Goal: Subscribe to service/newsletter

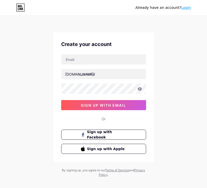
click at [92, 137] on span "Sign up with Facebook" at bounding box center [106, 135] width 39 height 11
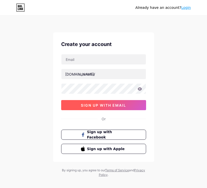
click at [105, 109] on button "sign up with email" at bounding box center [103, 105] width 85 height 10
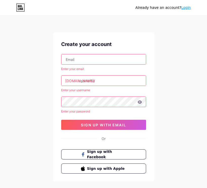
click at [112, 60] on input "text" at bounding box center [104, 59] width 85 height 10
click at [113, 60] on input "text" at bounding box center [104, 59] width 85 height 10
paste input "[EMAIL_ADDRESS][DOMAIN_NAME]"
type input "[EMAIL_ADDRESS][DOMAIN_NAME]"
click at [103, 81] on input "text" at bounding box center [104, 81] width 85 height 10
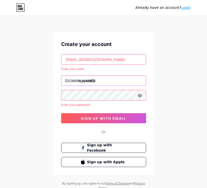
type input "holywin69"
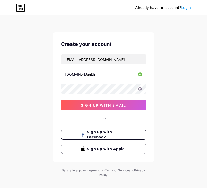
click at [179, 101] on div "Already have an account? Login Create your account cahyonoradman@gmail.com bio.…" at bounding box center [103, 97] width 207 height 194
click at [185, 99] on div "Already have an account? Login Create your account cahyonoradman@gmail.com bio.…" at bounding box center [103, 97] width 207 height 194
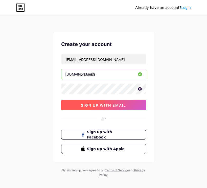
click at [126, 106] on span "sign up with email" at bounding box center [103, 105] width 45 height 4
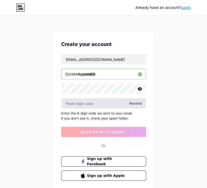
click at [114, 105] on input "text" at bounding box center [104, 104] width 85 height 10
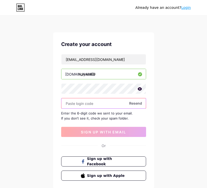
paste input "780501"
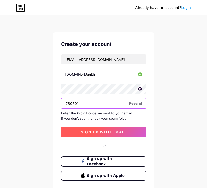
type input "780501"
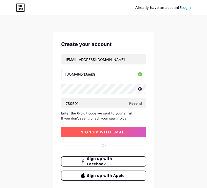
click at [102, 132] on span "sign up with email" at bounding box center [103, 132] width 45 height 4
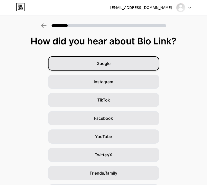
click at [121, 66] on div "Google" at bounding box center [103, 63] width 111 height 14
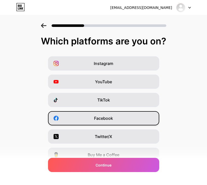
click at [110, 117] on span "Facebook" at bounding box center [103, 118] width 19 height 6
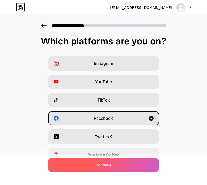
click at [105, 165] on span "Continue" at bounding box center [104, 164] width 16 height 5
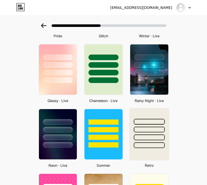
scroll to position [203, 0]
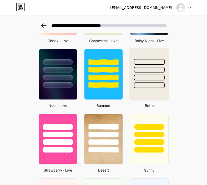
click at [155, 73] on div at bounding box center [149, 68] width 39 height 40
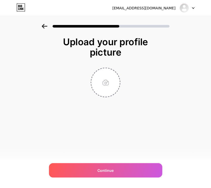
scroll to position [0, 0]
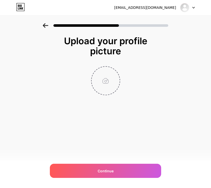
click at [105, 88] on input "file" at bounding box center [106, 81] width 28 height 28
type input "C:\fakepath\A vibrant and luxurious promotional banner for an online slot site.…"
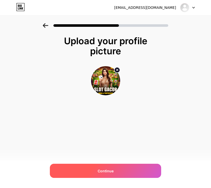
click at [115, 168] on div "Continue" at bounding box center [105, 171] width 111 height 14
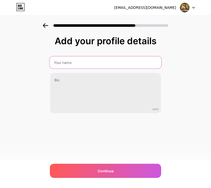
click at [93, 65] on input "text" at bounding box center [106, 62] width 112 height 12
click at [103, 67] on input "text" at bounding box center [105, 62] width 111 height 12
paste input "Promo Holywin69: Bonus 100% Deposit | Daftar & Login Mudah"
type input "Promo Holywin69: Bonus 100% Deposit | Daftar & Login Mudah"
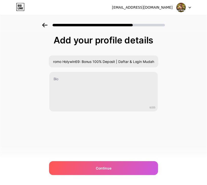
scroll to position [0, 0]
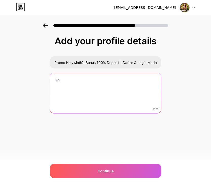
click at [92, 95] on textarea at bounding box center [105, 93] width 111 height 41
paste textarea "Dapatkan bonus 100% di Holywin69! Daftar dan login sekarang untuk menikmati pro…"
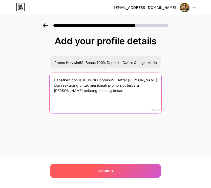
type textarea "Dapatkan bonus 100% di Holywin69! Daftar dan login sekarang untuk menikmati pro…"
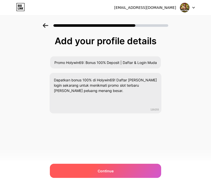
click at [145, 174] on div "Continue" at bounding box center [105, 171] width 111 height 14
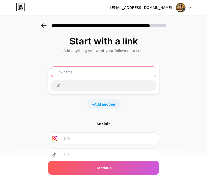
click at [97, 73] on input "text" at bounding box center [103, 72] width 105 height 10
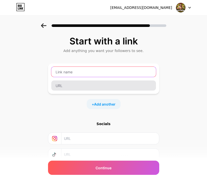
type input "l"
paste input "L"
type input "L"
type input "A"
type input "D"
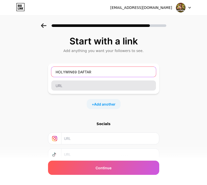
type input "HOLYWIN69 DAFTAR"
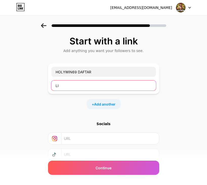
type input "L"
paste input "https://heylink.me/HOLYWIN69.STORE"
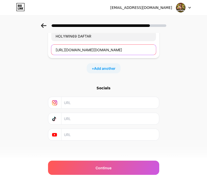
scroll to position [37, 0]
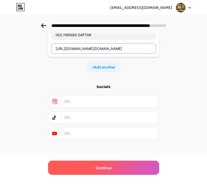
type input "https://heylink.me/HOLYWIN69.STORE"
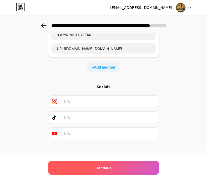
click at [109, 163] on div "Continue" at bounding box center [103, 167] width 111 height 14
click at [109, 167] on span "Continue" at bounding box center [104, 167] width 16 height 5
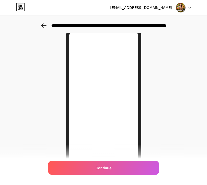
scroll to position [34, 0]
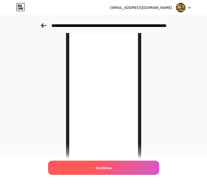
click at [110, 169] on span "Continue" at bounding box center [104, 167] width 16 height 5
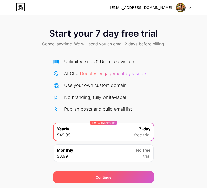
click at [103, 181] on div "Continue" at bounding box center [103, 177] width 101 height 12
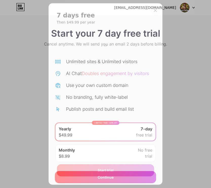
click at [153, 9] on div at bounding box center [155, 10] width 9 height 9
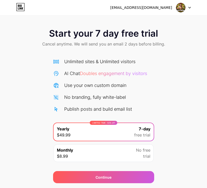
click at [161, 9] on div "cahyonoradman@gmail.com" at bounding box center [141, 7] width 62 height 5
click at [189, 9] on div at bounding box center [184, 7] width 15 height 9
click at [187, 70] on div "Start your 7 day free trial Cancel anytime. We will send you an email 2 days be…" at bounding box center [103, 103] width 207 height 160
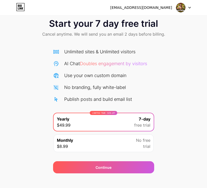
scroll to position [15, 0]
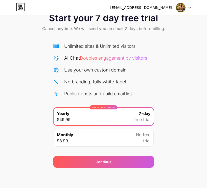
click at [123, 136] on div "Monthly $8.99 No free trial" at bounding box center [104, 138] width 100 height 18
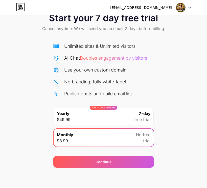
click at [123, 124] on div "LIMITED TIME : 50% off Yearly $49.99 7-day free trial" at bounding box center [104, 117] width 100 height 18
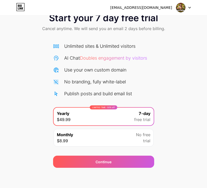
click at [120, 58] on span "Doubles engagement by visitors" at bounding box center [113, 57] width 67 height 5
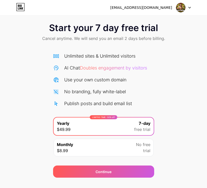
scroll to position [0, 0]
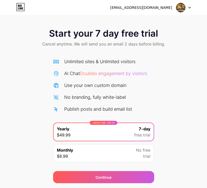
click at [118, 48] on div "Start your 7 day free trial Cancel anytime. We will send you an email 2 days be…" at bounding box center [103, 38] width 207 height 30
click at [117, 43] on span "Cancel anytime. We will send you an email 2 days before billing." at bounding box center [103, 44] width 123 height 6
click at [21, 6] on icon at bounding box center [20, 6] width 1 height 2
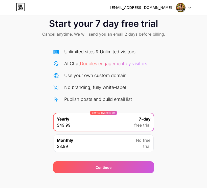
scroll to position [15, 0]
